Goal: Navigation & Orientation: Go to known website

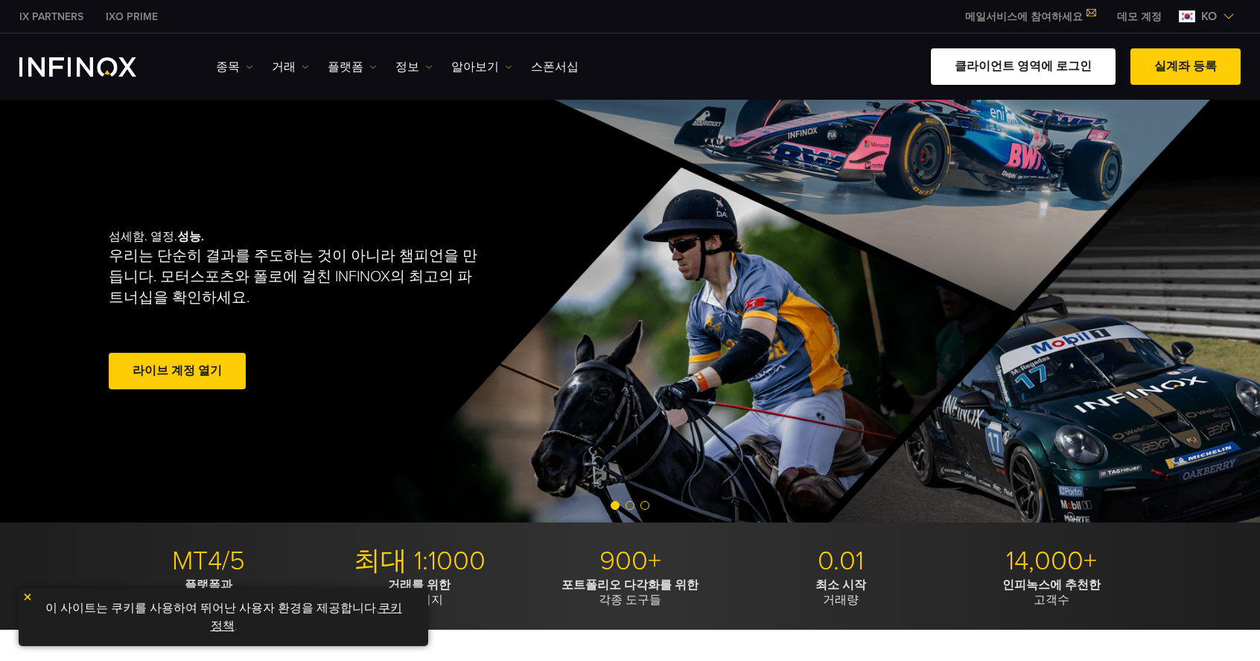
click at [1089, 67] on link "클라이언트 영역에 로그인" at bounding box center [1023, 66] width 185 height 36
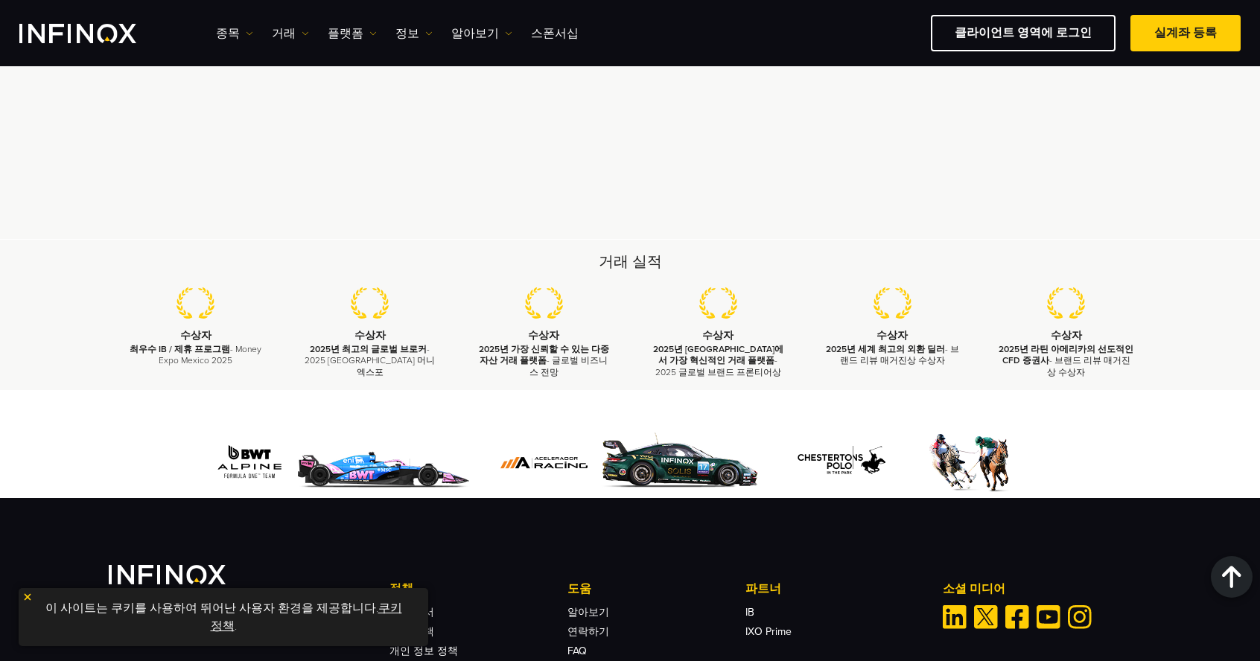
scroll to position [4397, 0]
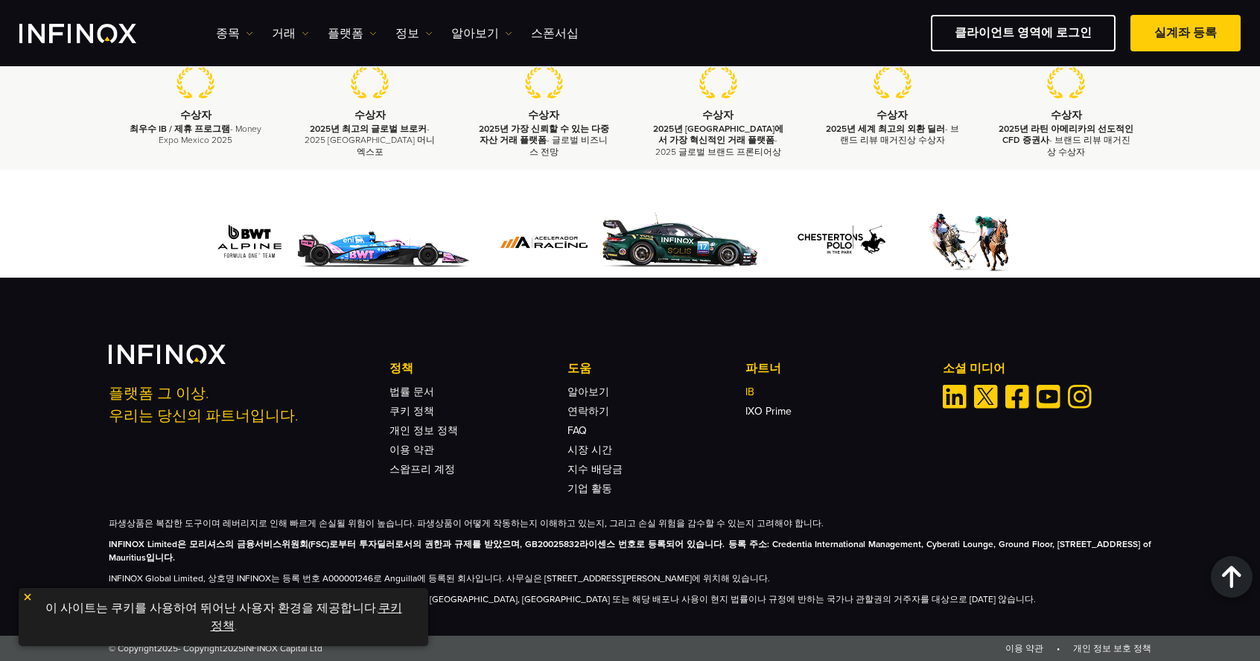
click at [748, 389] on link "IB" at bounding box center [749, 392] width 9 height 13
